Goal: Task Accomplishment & Management: Use online tool/utility

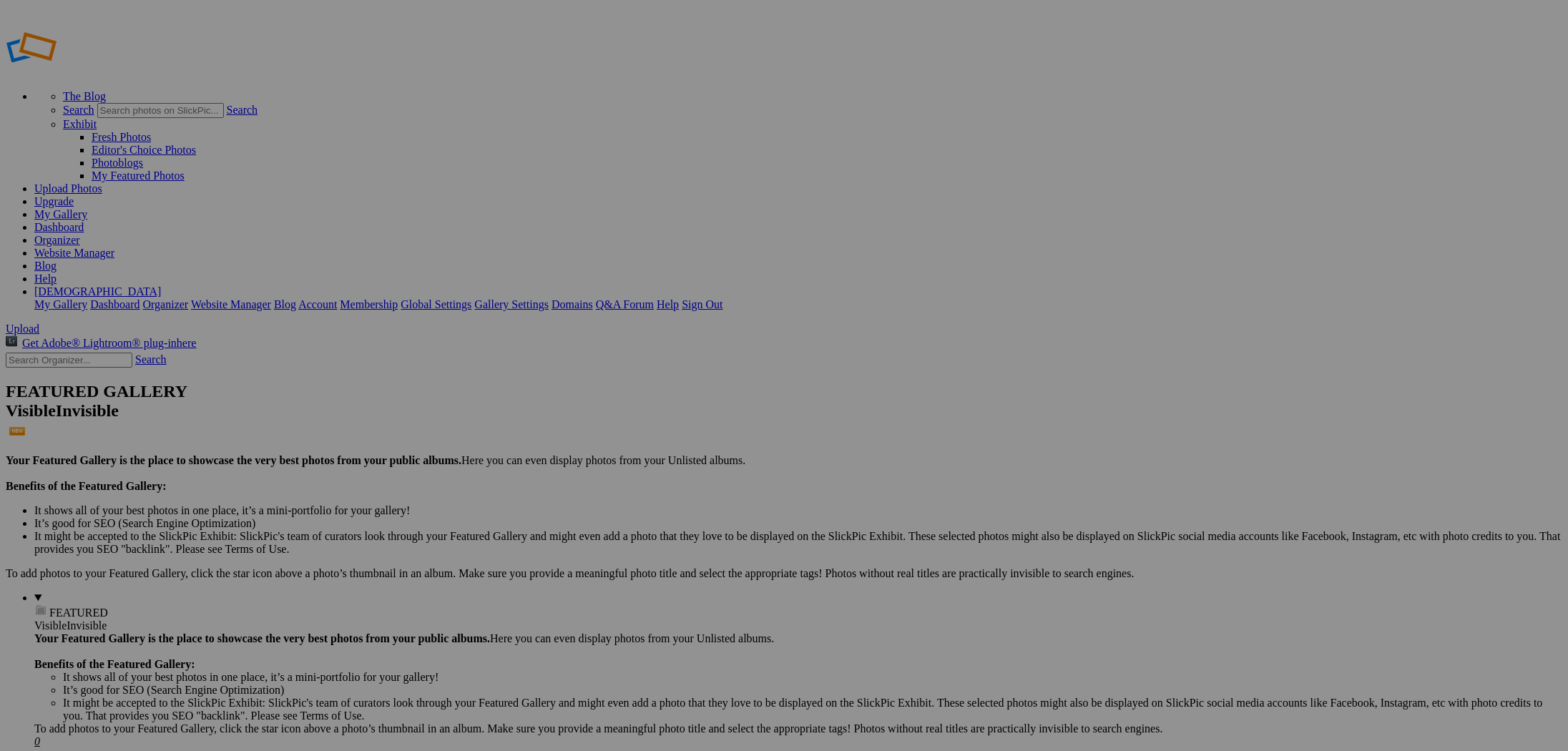
type input "1974 Triumph TR-6"
drag, startPoint x: 952, startPoint y: 432, endPoint x: 945, endPoint y: 430, distance: 7.3
click at [656, 447] on span "Create" at bounding box center [641, 453] width 30 height 12
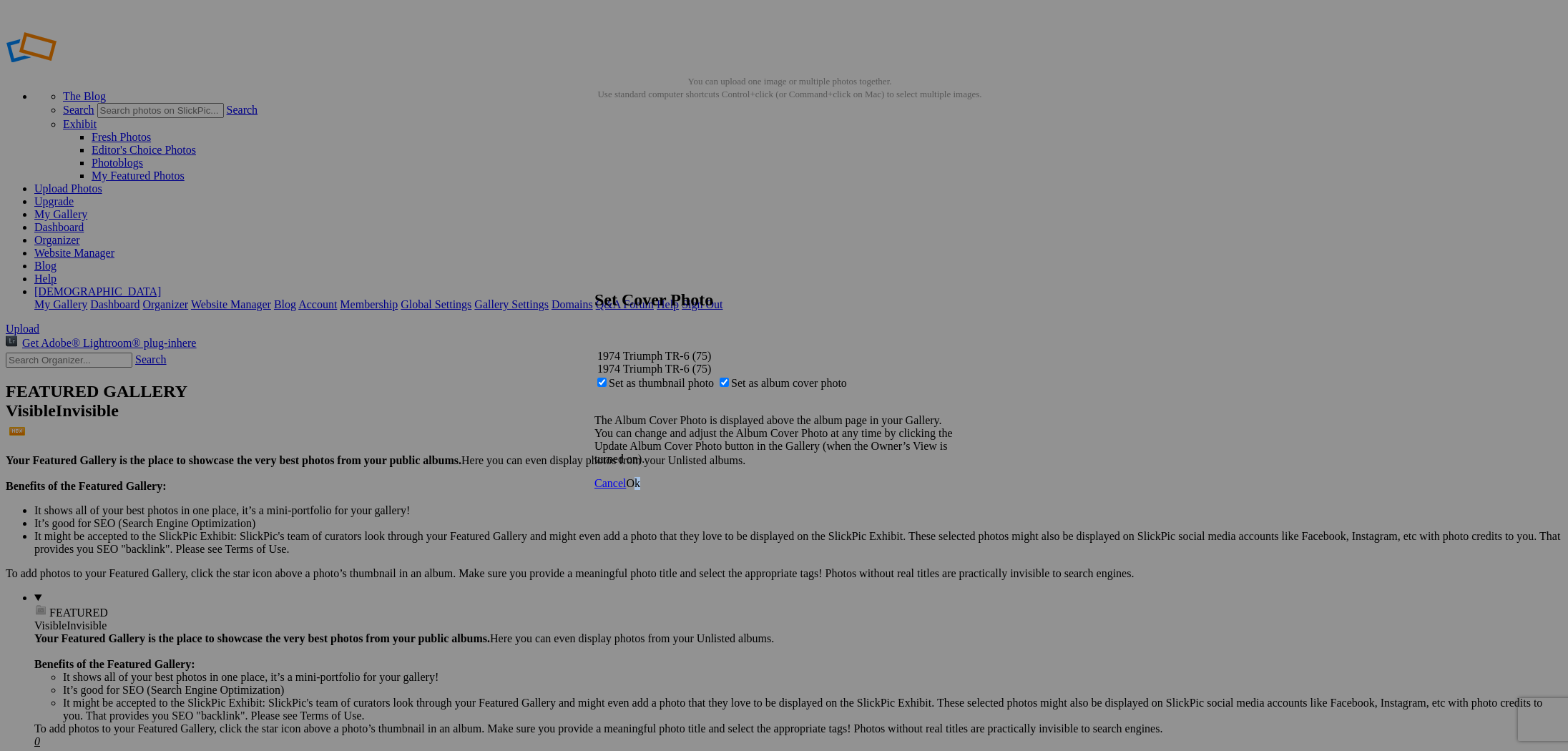
click at [640, 490] on span "Ok" at bounding box center [633, 483] width 14 height 12
